Goal: Ask a question

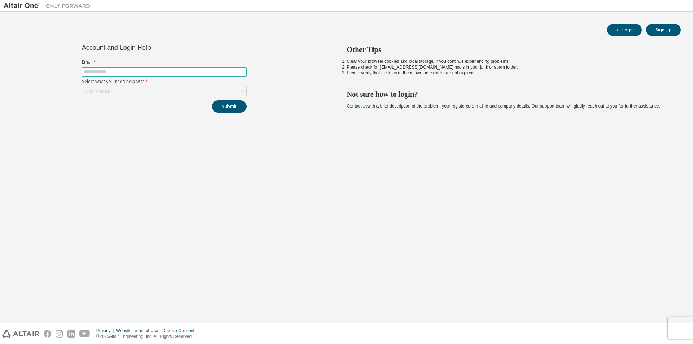
click at [111, 71] on input "text" at bounding box center [164, 72] width 161 height 6
type input "**********"
click at [133, 88] on div "Click to select" at bounding box center [164, 91] width 164 height 9
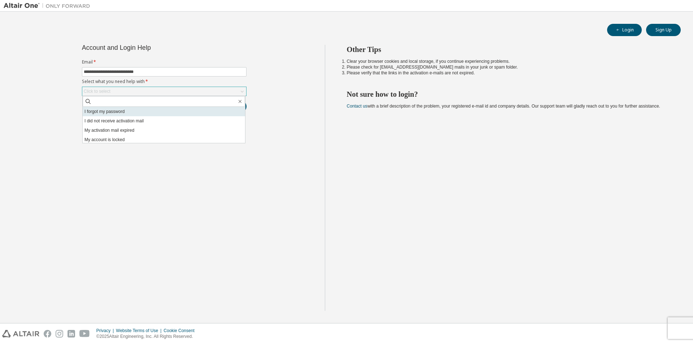
click at [131, 110] on li "I forgot my password" at bounding box center [164, 111] width 162 height 9
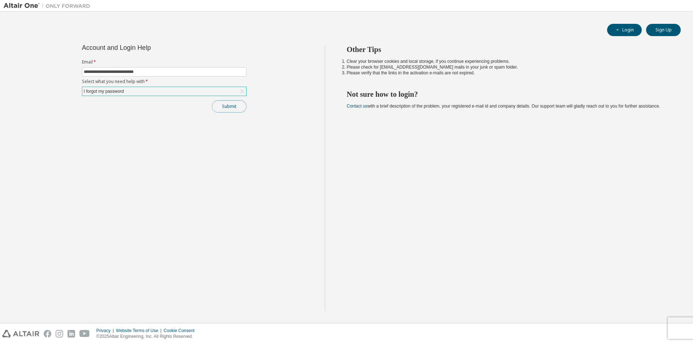
click at [229, 106] on button "Submit" at bounding box center [229, 106] width 35 height 12
click at [226, 108] on button "Submit" at bounding box center [229, 106] width 35 height 12
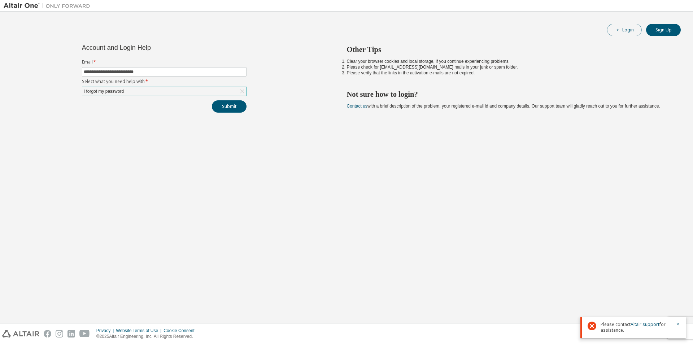
click at [626, 28] on button "Login" at bounding box center [624, 30] width 35 height 12
